Goal: Find specific page/section: Find specific page/section

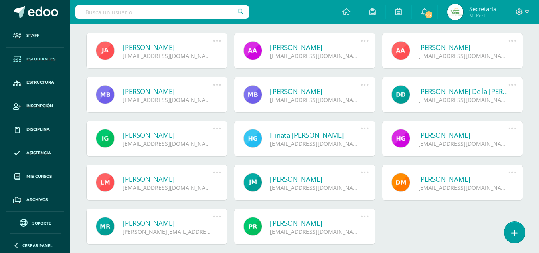
click at [50, 60] on span "Estudiantes" at bounding box center [40, 59] width 29 height 6
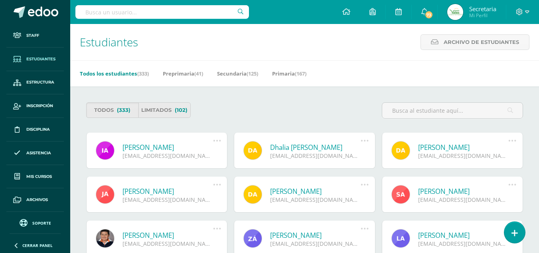
click at [46, 58] on span "Estudiantes" at bounding box center [40, 59] width 29 height 6
click at [292, 77] on link "Primaria (167)" at bounding box center [289, 73] width 34 height 13
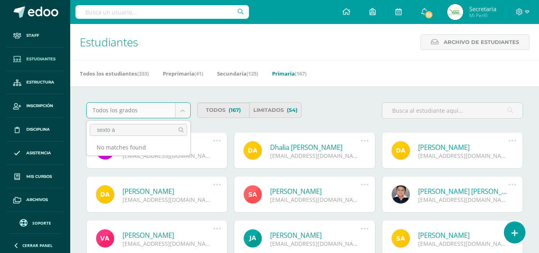
type input "sexto aA"
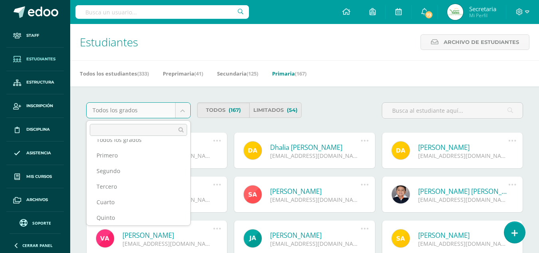
scroll to position [26, 0]
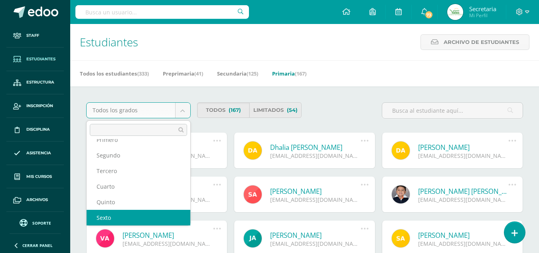
select select "12"
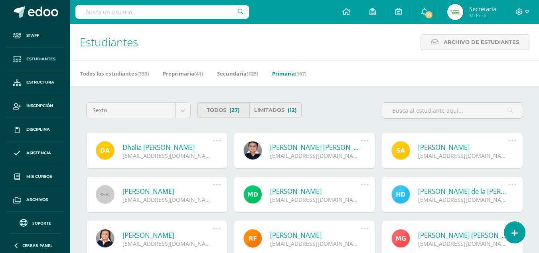
click at [275, 108] on link "Limitados (12)" at bounding box center [275, 110] width 52 height 16
